Goal: Check status: Check status

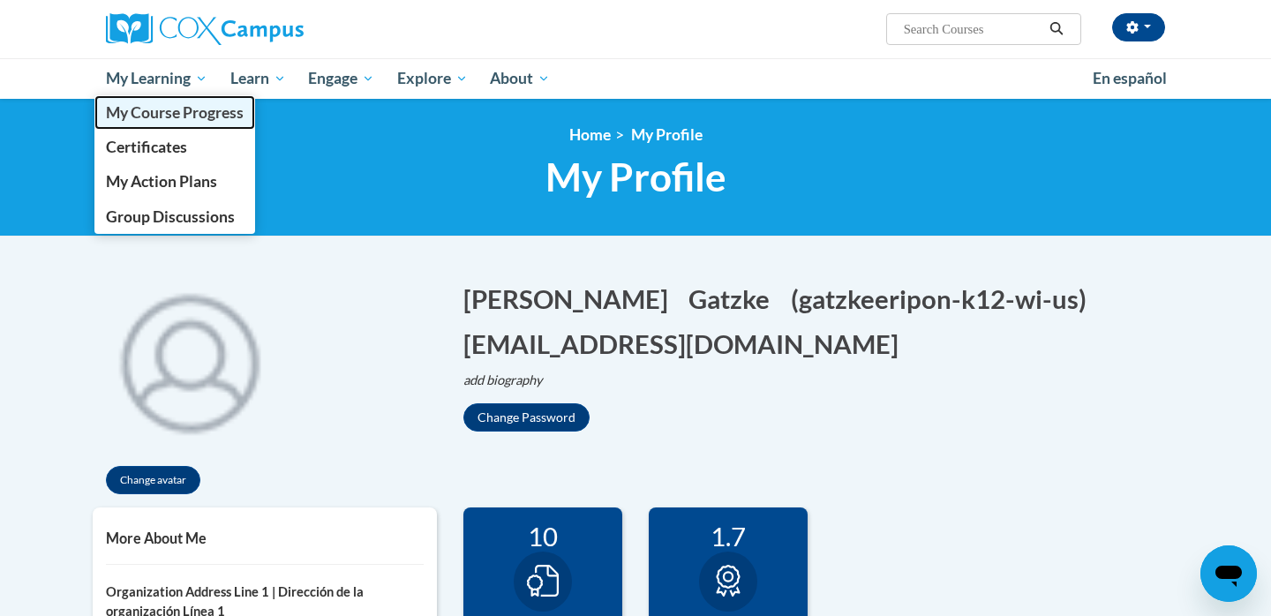
click at [173, 121] on span "My Course Progress" at bounding box center [175, 112] width 138 height 19
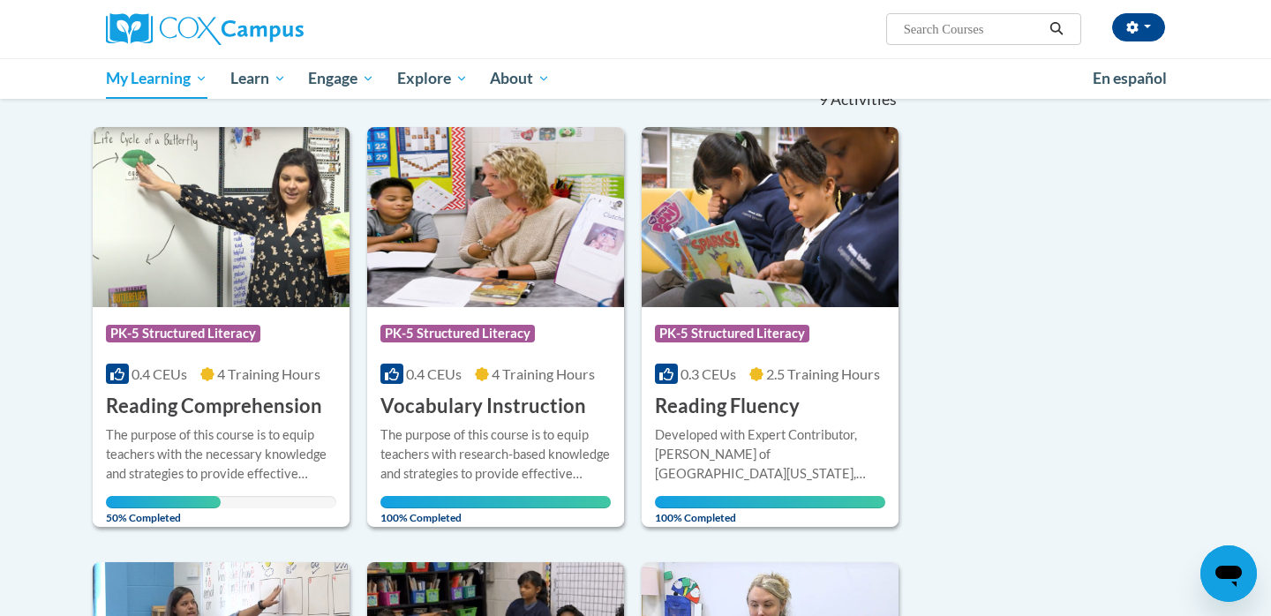
scroll to position [196, 0]
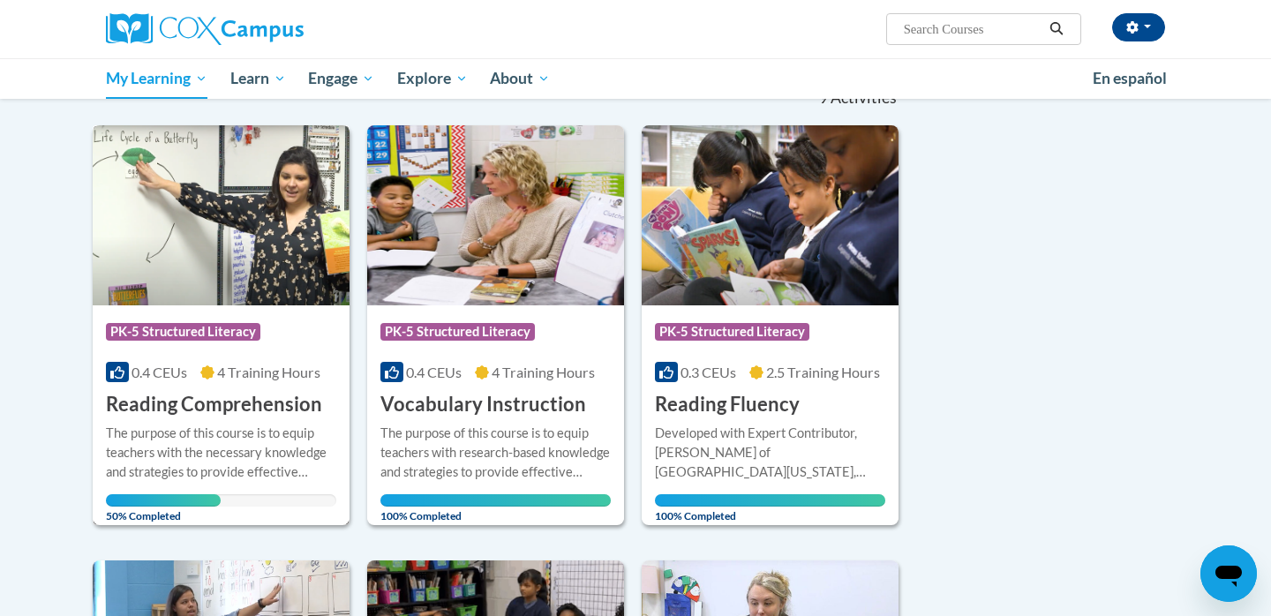
click at [240, 248] on img at bounding box center [221, 215] width 257 height 180
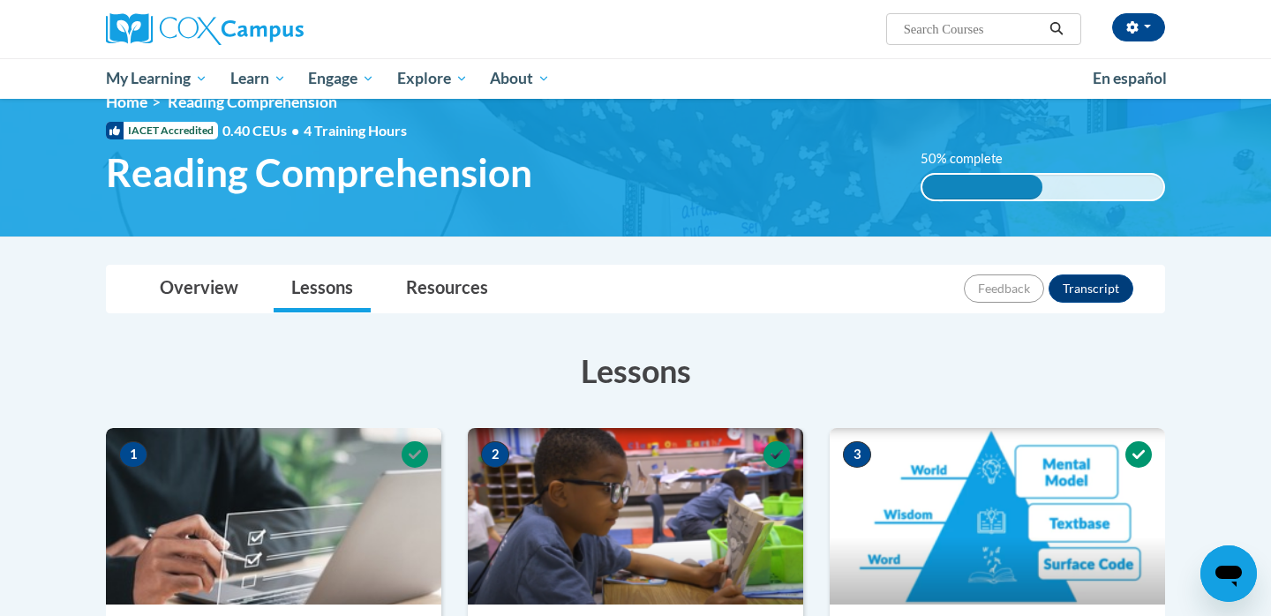
scroll to position [44, 0]
